Goal: Task Accomplishment & Management: Understand process/instructions

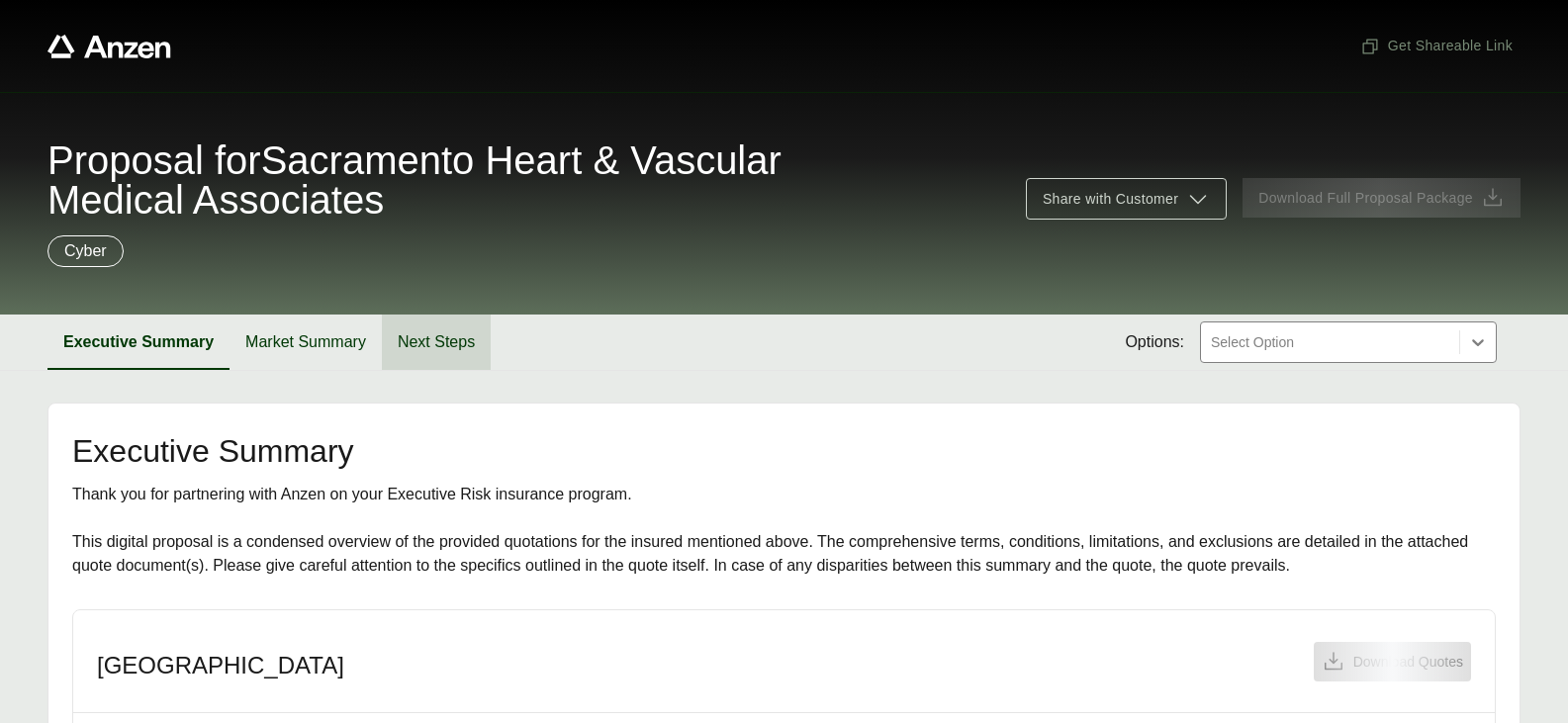
click at [431, 339] on button "Next Steps" at bounding box center [436, 342] width 109 height 56
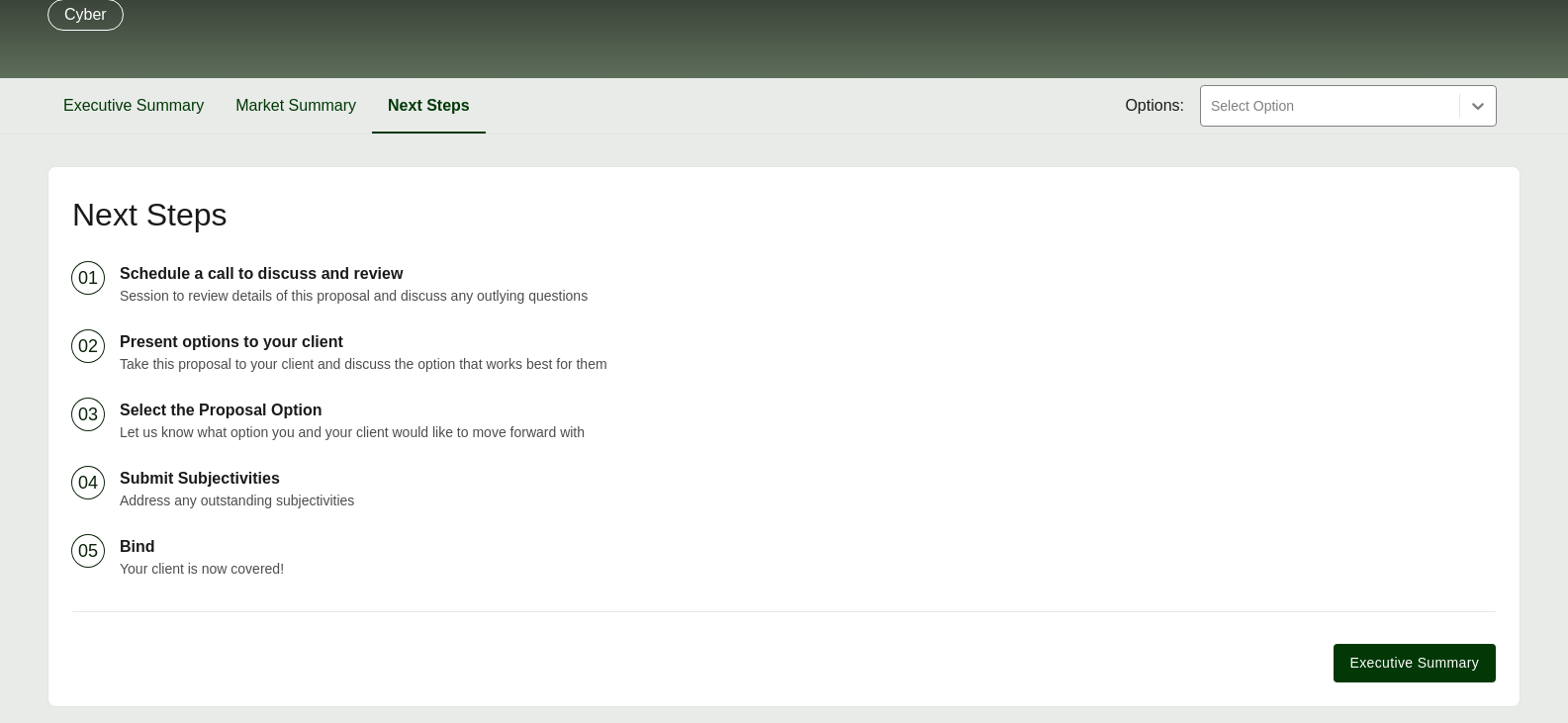
scroll to position [200, 0]
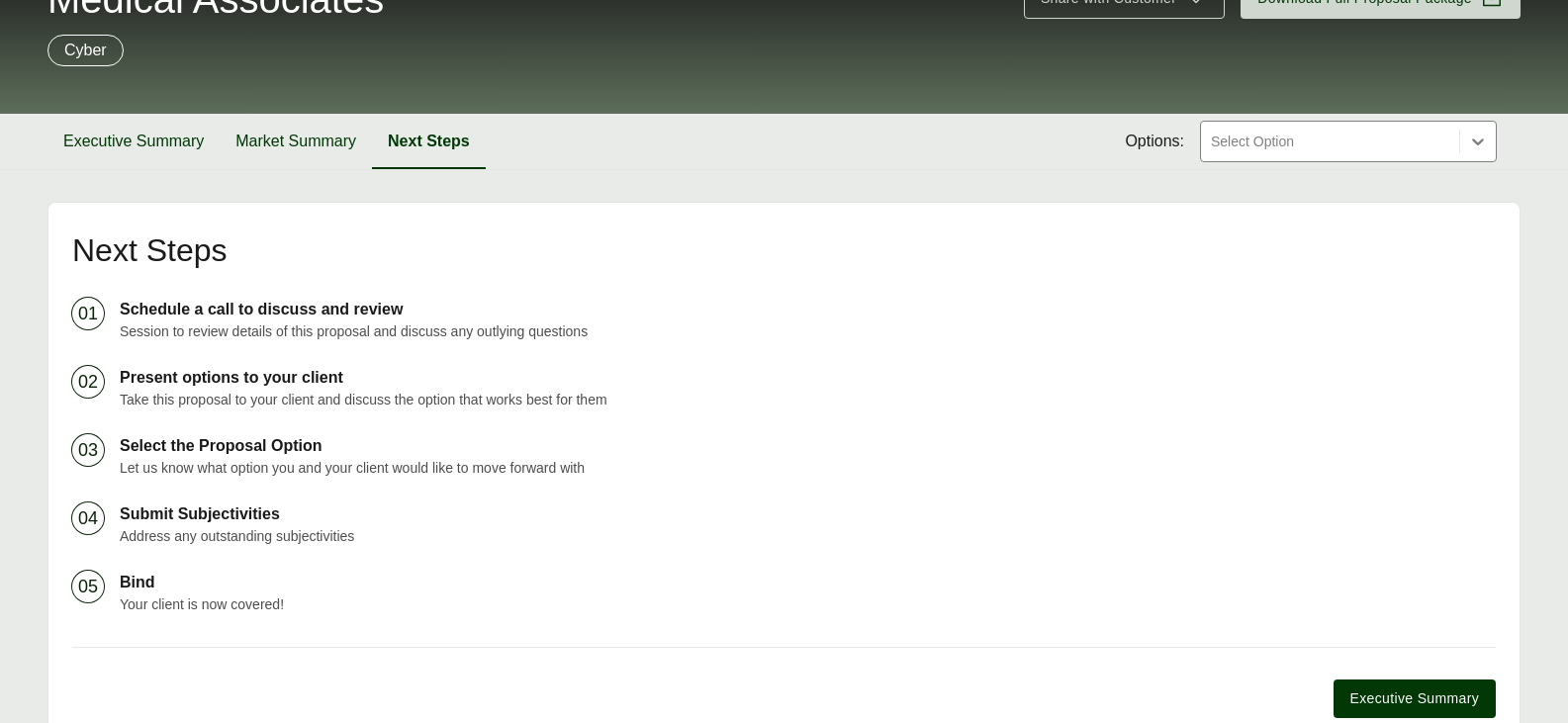
click at [1366, 138] on div at bounding box center [1330, 142] width 242 height 24
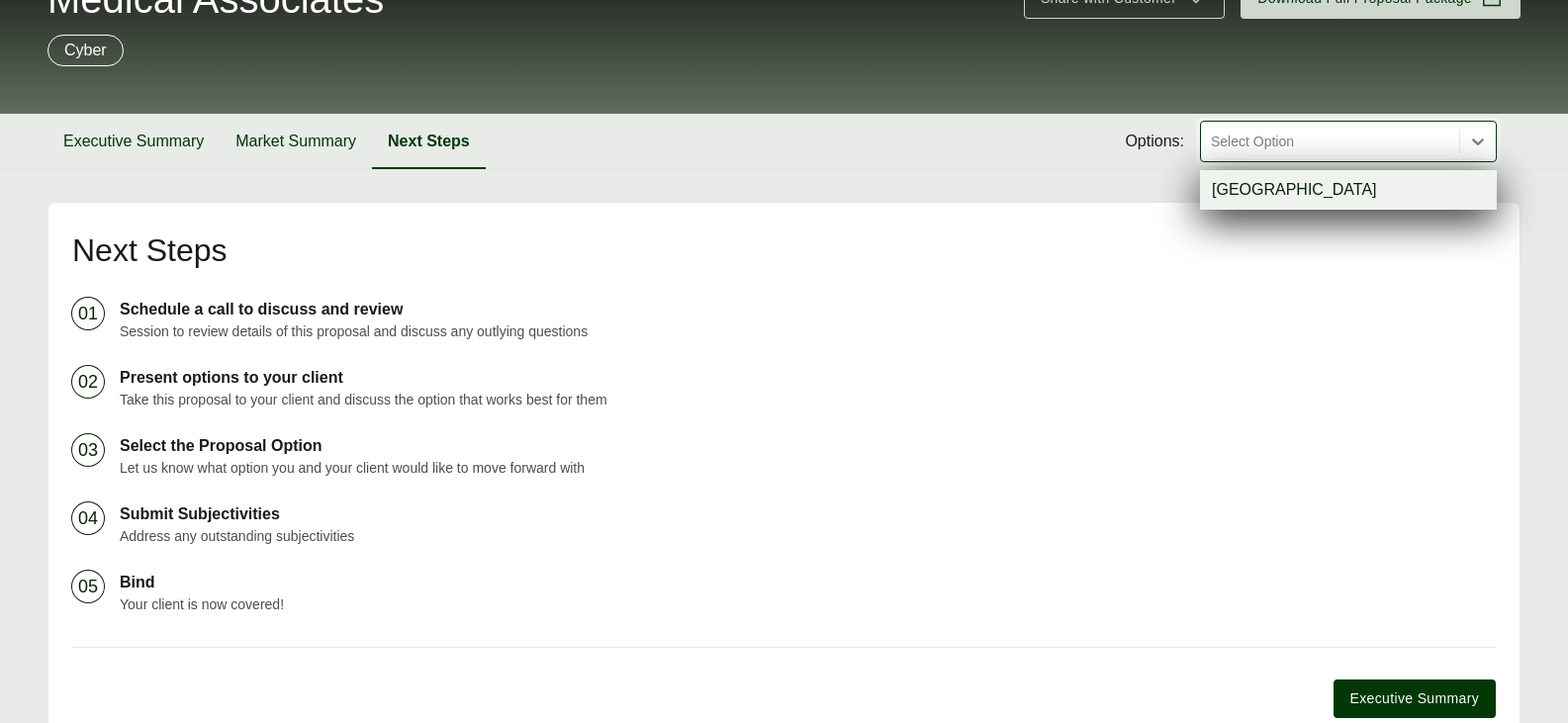
click at [941, 343] on ol "01 Schedule a call to discuss and review Session to review details of this prop…" at bounding box center [783, 456] width 1423 height 317
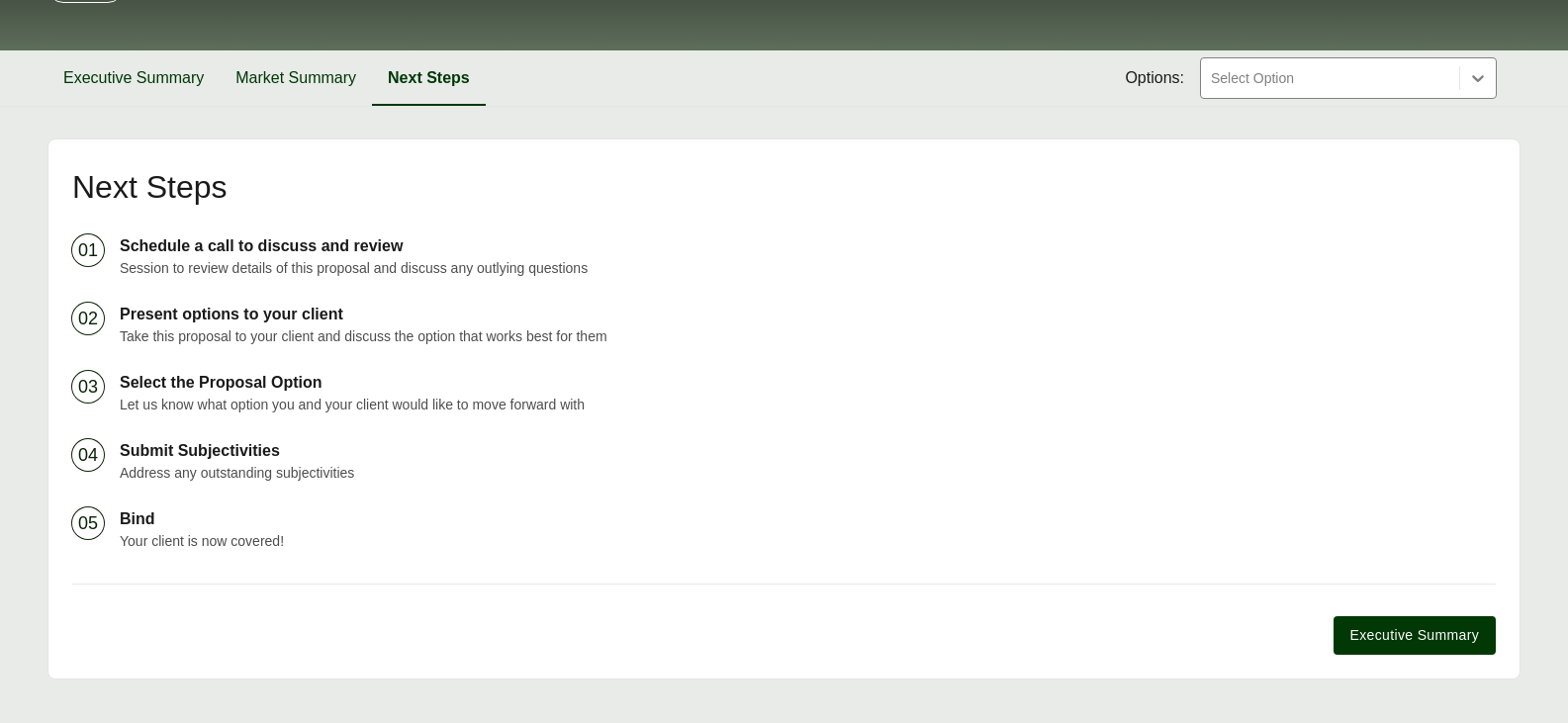
scroll to position [299, 0]
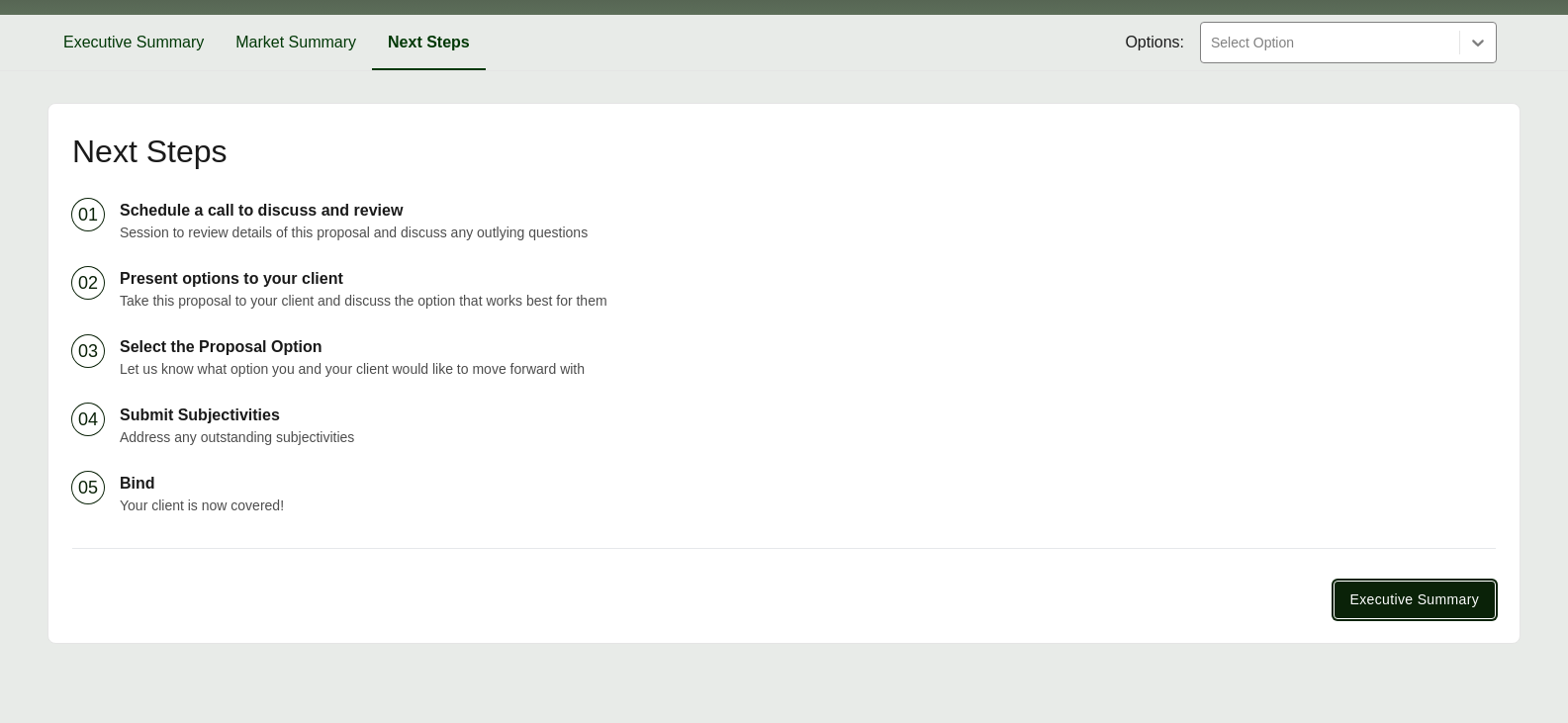
click at [1428, 597] on span "Executive Summary" at bounding box center [1414, 599] width 129 height 21
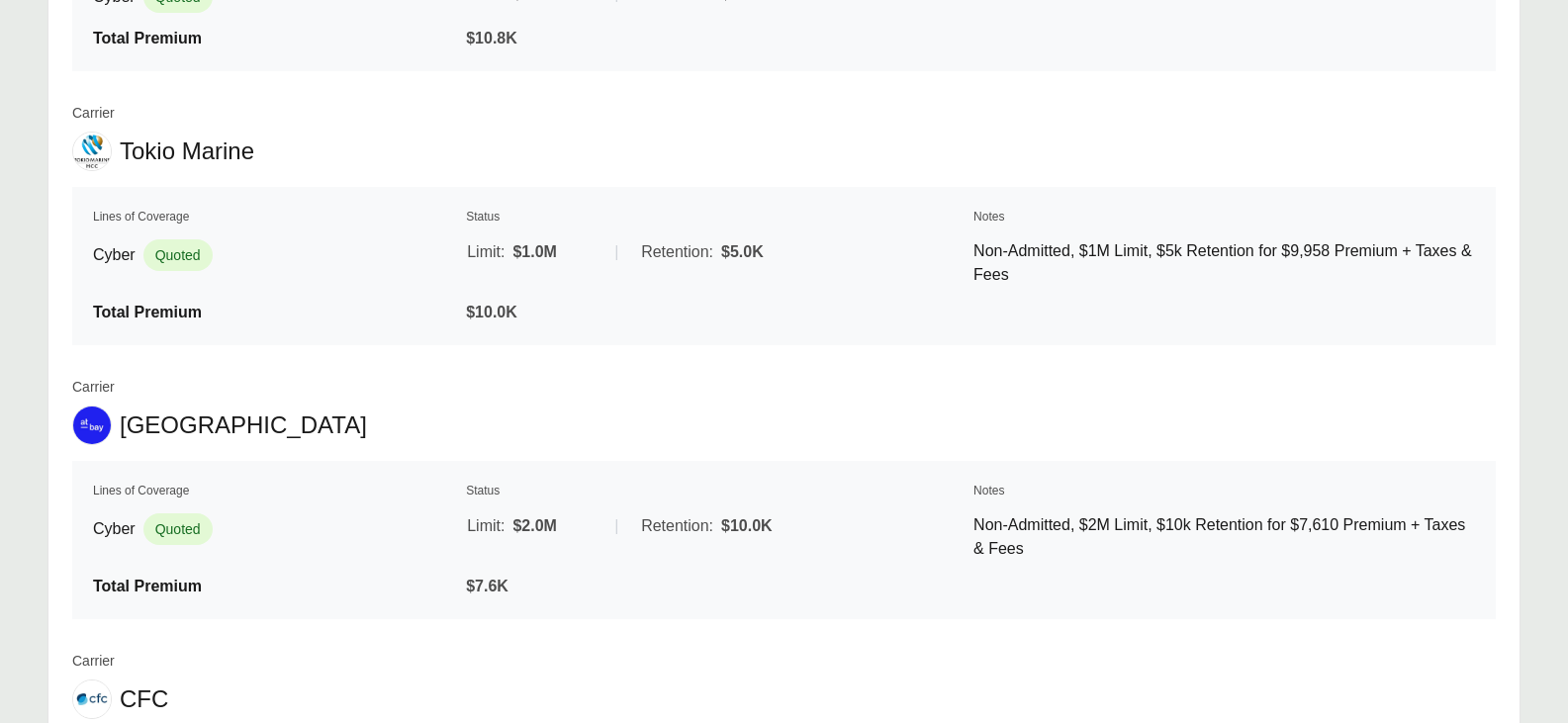
scroll to position [1822, 0]
